Goal: Find specific page/section: Find specific page/section

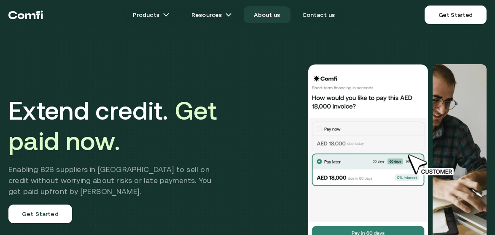
click at [278, 17] on link "About us" at bounding box center [267, 14] width 46 height 17
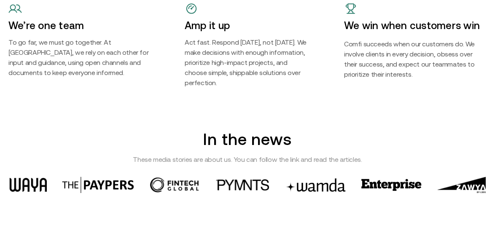
scroll to position [1112, 0]
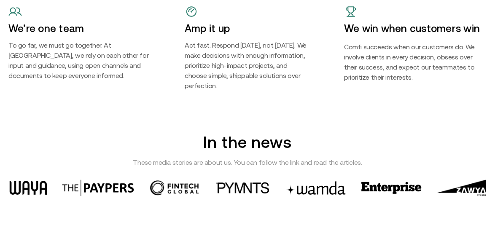
click at [472, 180] on img at bounding box center [461, 188] width 49 height 16
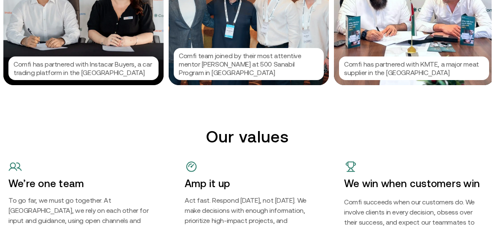
scroll to position [949, 0]
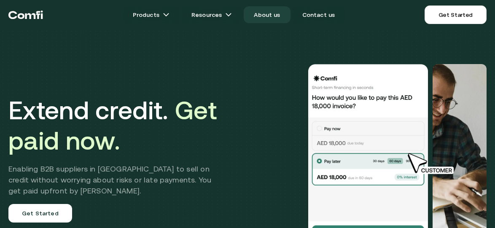
click at [265, 12] on link "About us" at bounding box center [267, 14] width 46 height 17
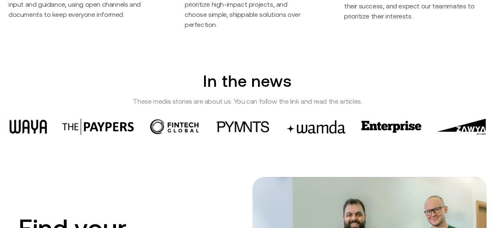
scroll to position [1179, 0]
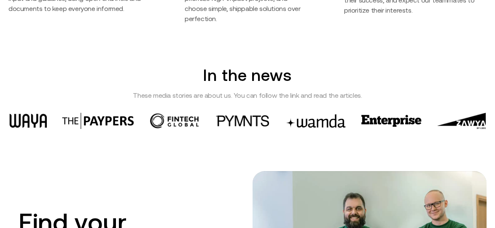
click at [396, 115] on img at bounding box center [392, 121] width 60 height 12
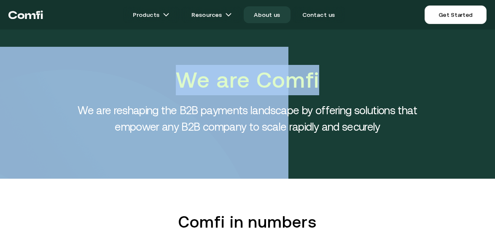
scroll to position [0, 6]
drag, startPoint x: 495, startPoint y: 19, endPoint x: 495, endPoint y: 44, distance: 25.3
click at [495, 44] on html "Products Resources About us Contact us Get Started Products Resources About us …" at bounding box center [247, 114] width 495 height 228
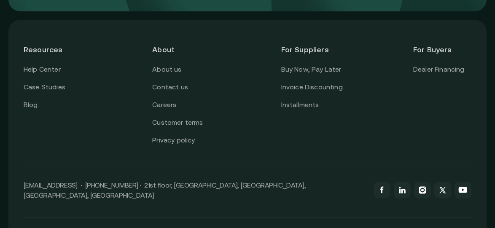
scroll to position [2131, 6]
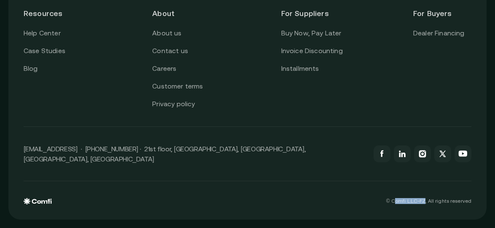
drag, startPoint x: 396, startPoint y: 203, endPoint x: 428, endPoint y: 204, distance: 32.5
click at [428, 204] on div "© Comfi L.L.C-FZ, All rights reserved" at bounding box center [248, 193] width 448 height 24
drag, startPoint x: 410, startPoint y: 202, endPoint x: 395, endPoint y: 200, distance: 15.8
click at [395, 200] on p "© Comfi L.L.C-FZ, All rights reserved" at bounding box center [429, 201] width 85 height 6
click at [411, 202] on p "© Comfi L.L.C-FZ, All rights reserved" at bounding box center [429, 201] width 85 height 6
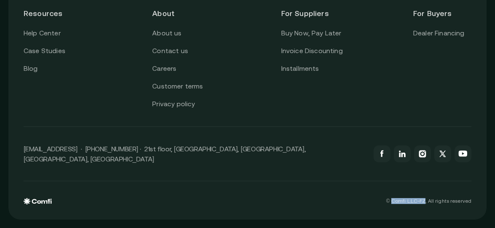
drag, startPoint x: 394, startPoint y: 202, endPoint x: 427, endPoint y: 199, distance: 33.1
click at [427, 199] on p "© Comfi L.L.C-FZ, All rights reserved" at bounding box center [429, 201] width 85 height 6
copy p "Comfi L.L.C-FZ"
click at [329, 39] on link "Buy Now, Pay Later" at bounding box center [311, 33] width 60 height 11
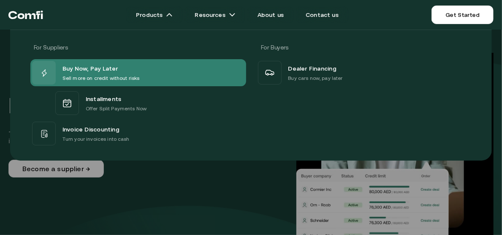
click at [125, 80] on p "Sell more on credit without risks" at bounding box center [100, 78] width 77 height 8
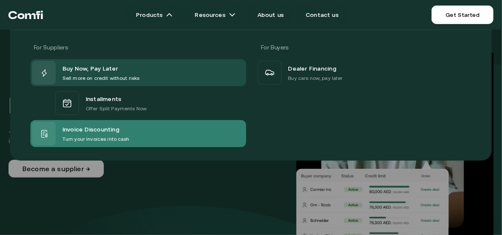
click at [109, 135] on p "Turn your invoices into cash" at bounding box center [95, 139] width 67 height 8
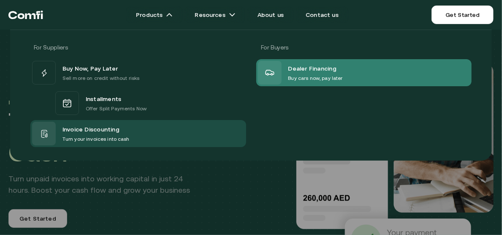
click at [315, 64] on span "Dealer Financing" at bounding box center [312, 68] width 49 height 11
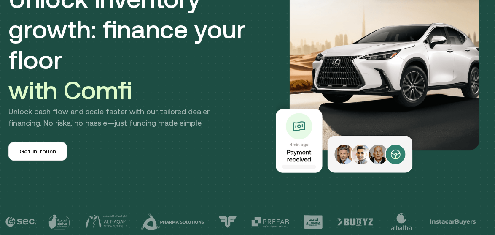
scroll to position [138, 0]
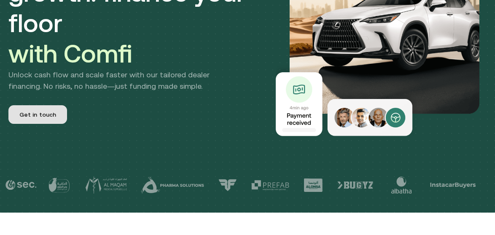
click at [41, 116] on span "Get in touch" at bounding box center [37, 114] width 37 height 9
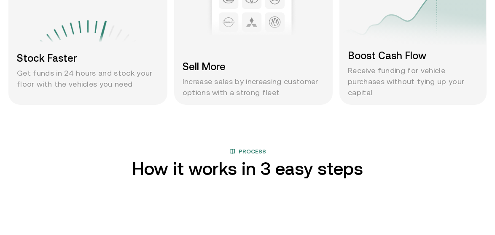
scroll to position [736, 0]
